Goal: Find specific page/section: Find specific page/section

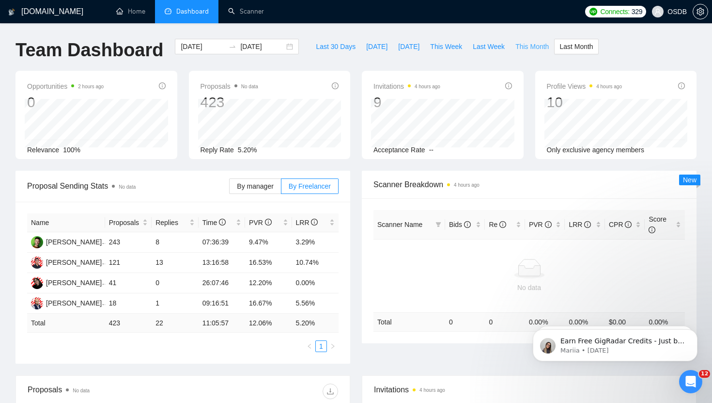
click at [530, 43] on span "This Month" at bounding box center [531, 46] width 33 height 11
type input "[DATE]"
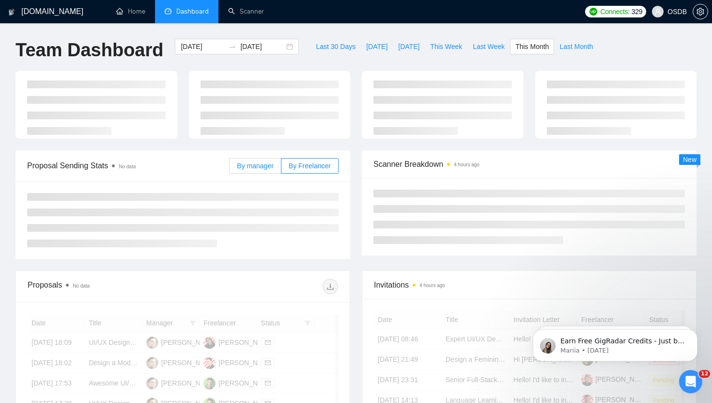
click at [245, 166] on span "By manager" at bounding box center [255, 166] width 36 height 8
click at [230, 168] on input "By manager" at bounding box center [230, 168] width 0 height 0
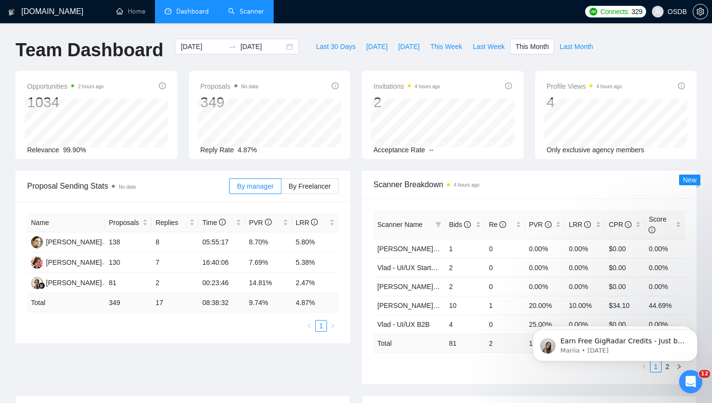
click at [249, 11] on link "Scanner" at bounding box center [246, 11] width 36 height 8
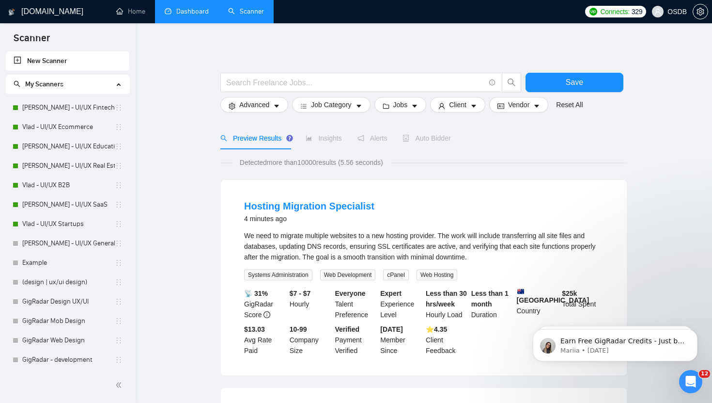
click at [190, 14] on link "Dashboard" at bounding box center [187, 11] width 44 height 8
